Goal: Task Accomplishment & Management: Use online tool/utility

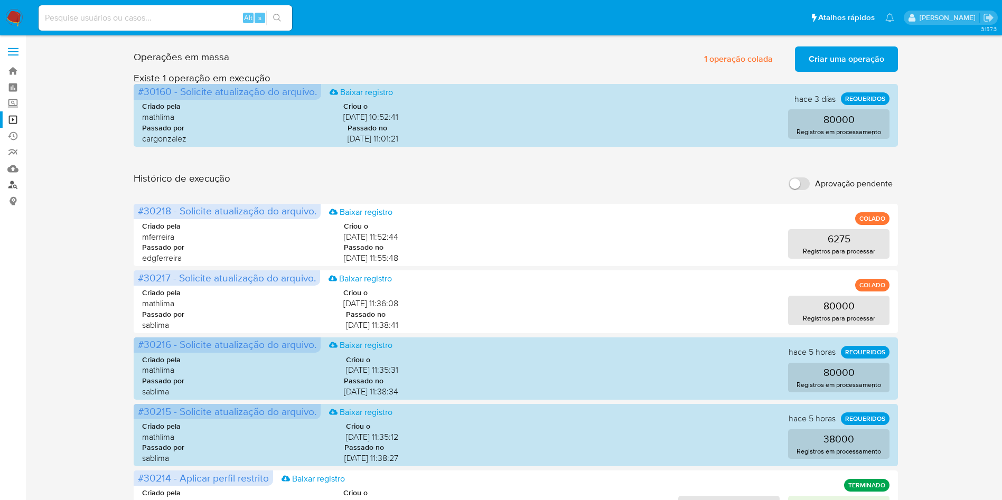
click at [17, 187] on link "Localizador de pessoas" at bounding box center [63, 185] width 126 height 16
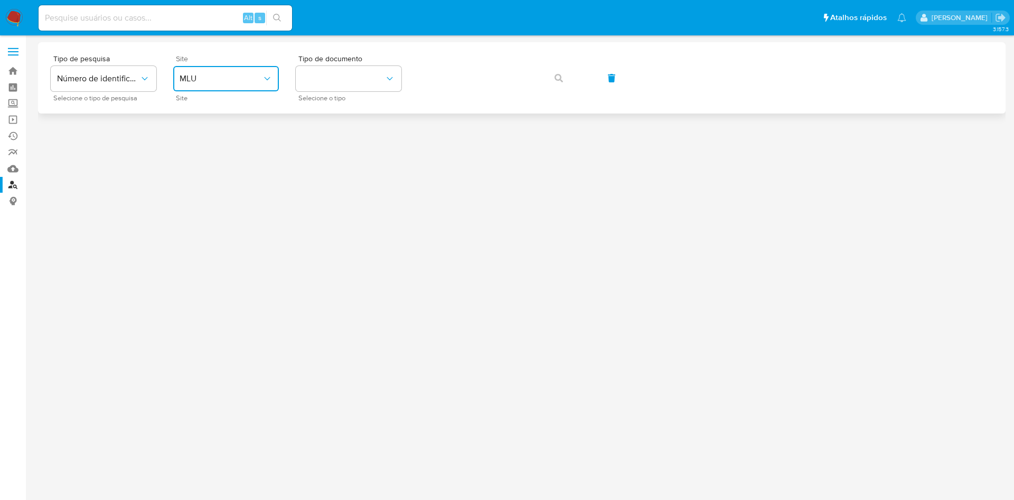
click at [239, 77] on span "MLU" at bounding box center [221, 78] width 82 height 11
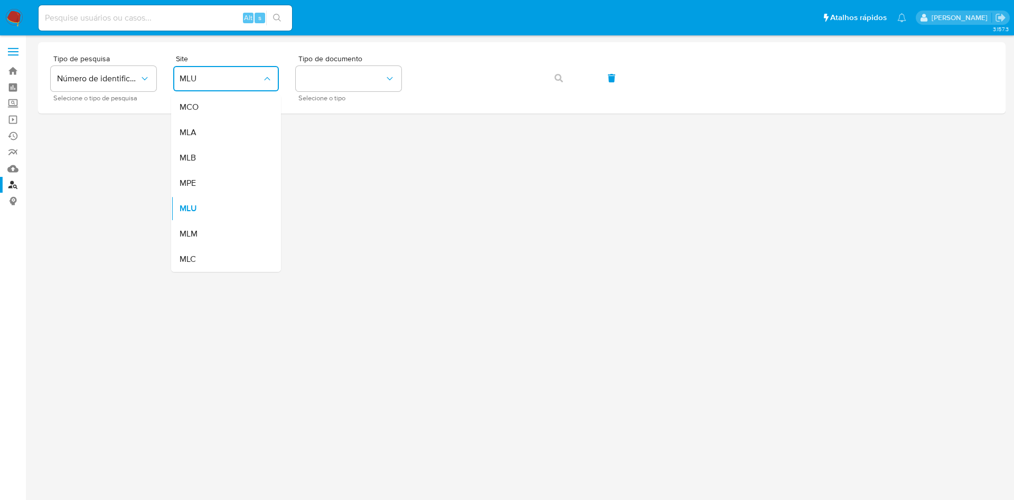
click at [228, 159] on div "MLB" at bounding box center [223, 157] width 87 height 25
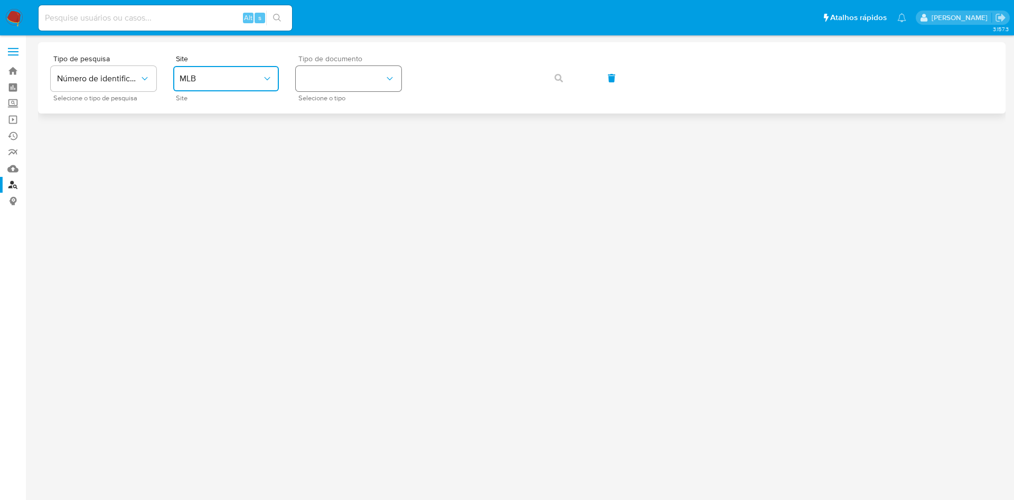
click at [339, 80] on button "identificationType" at bounding box center [349, 78] width 106 height 25
click at [338, 109] on div "CNPJ CNPJ" at bounding box center [345, 113] width 87 height 36
click at [483, 91] on div "Tipo de pesquisa Número de identificação Selecione o tipo de pesquisa Site MLB …" at bounding box center [522, 78] width 942 height 46
click at [548, 83] on button "button" at bounding box center [559, 77] width 36 height 25
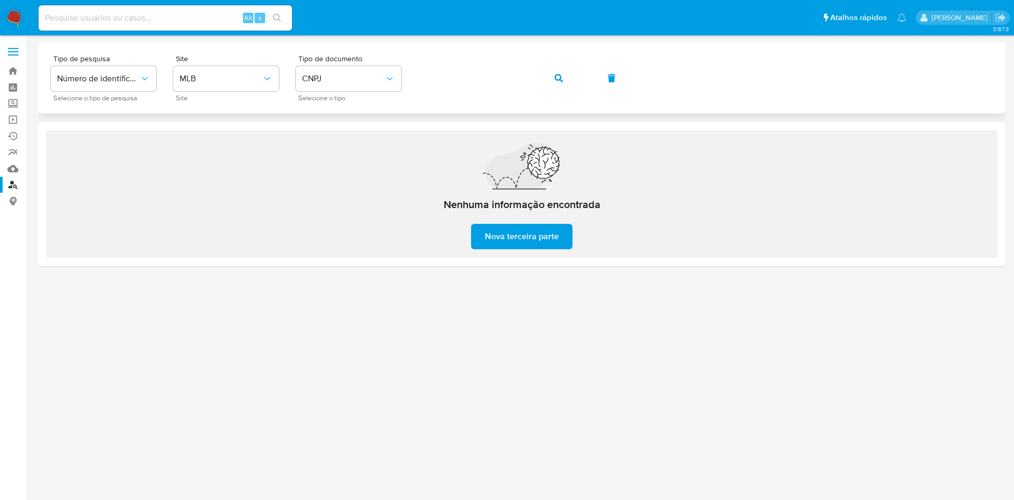
click at [541, 65] on button "button" at bounding box center [559, 77] width 36 height 25
